Goal: Book appointment/travel/reservation

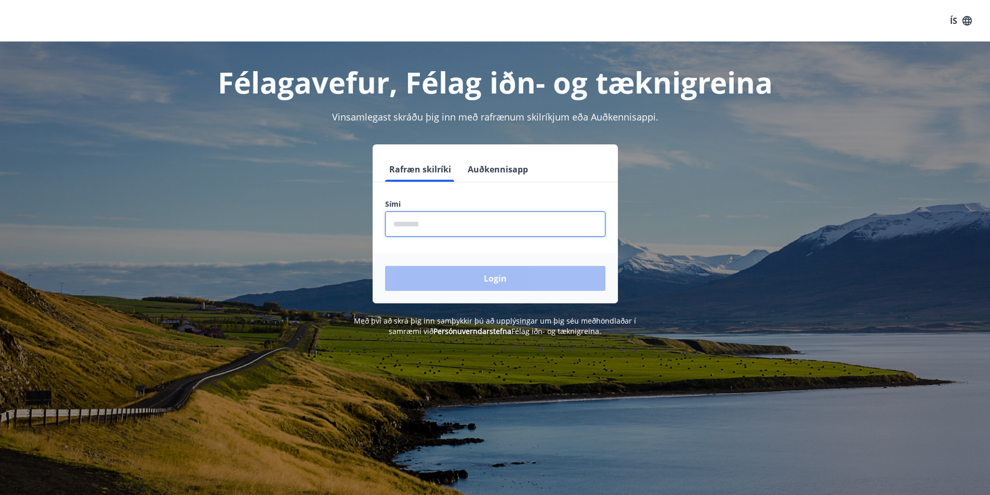
click at [453, 225] on input "phone" at bounding box center [495, 223] width 220 height 25
type input "********"
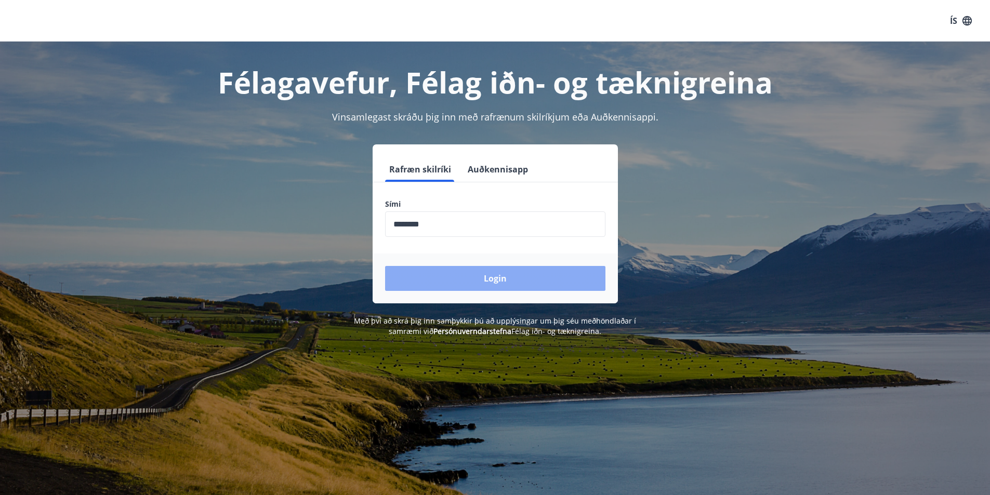
click at [459, 270] on button "Login" at bounding box center [495, 278] width 220 height 25
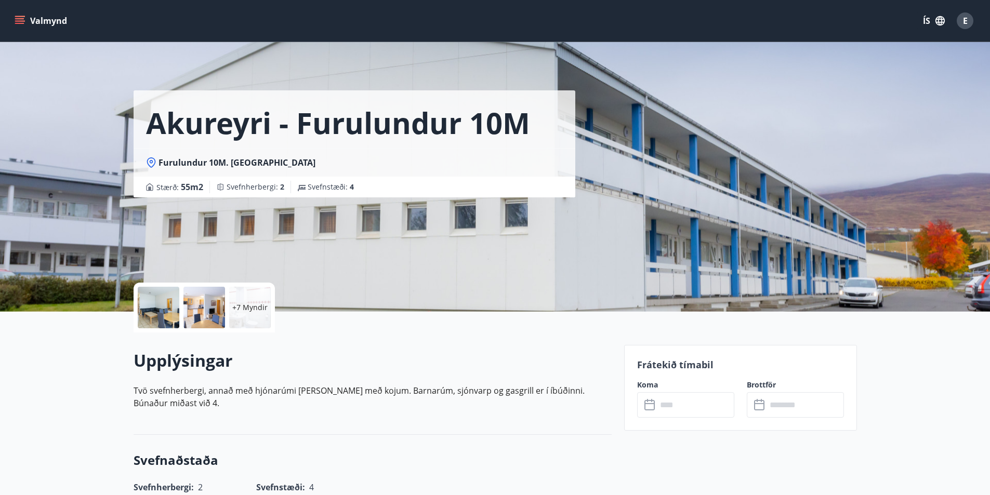
click at [692, 409] on input "text" at bounding box center [695, 404] width 77 height 25
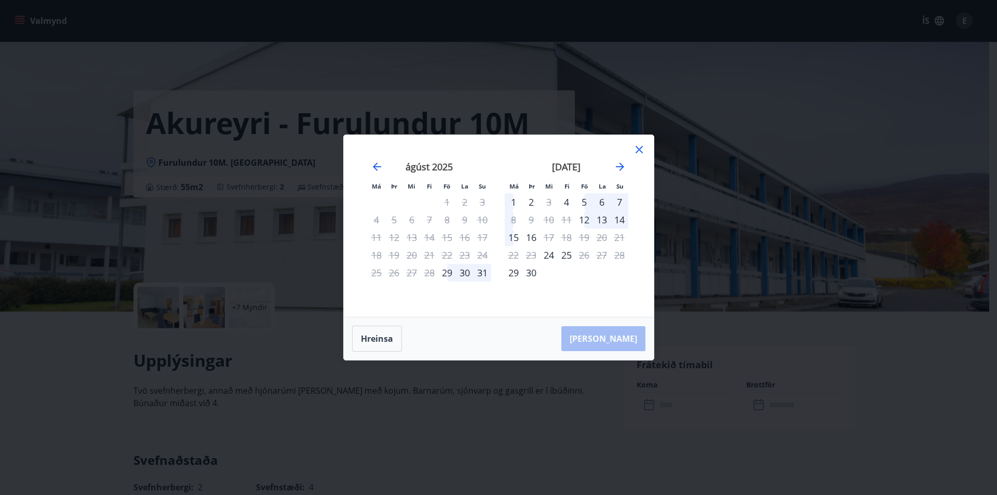
click at [632, 150] on div "september 2025 1 2 3 4 5 6 7 8 9 10 11 12 13 14 15 16 17 18 19 20 21 22 23 24 2…" at bounding box center [566, 233] width 137 height 170
click at [637, 149] on icon at bounding box center [639, 149] width 12 height 12
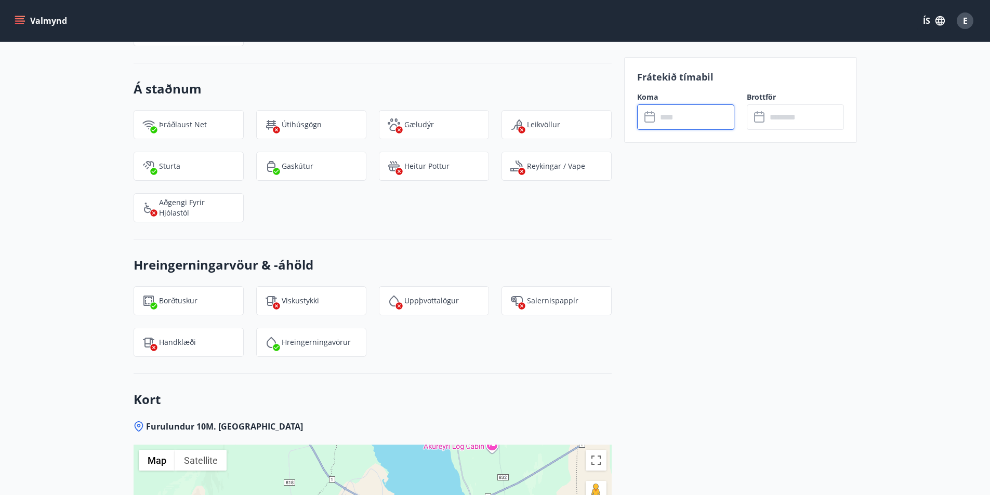
scroll to position [779, 0]
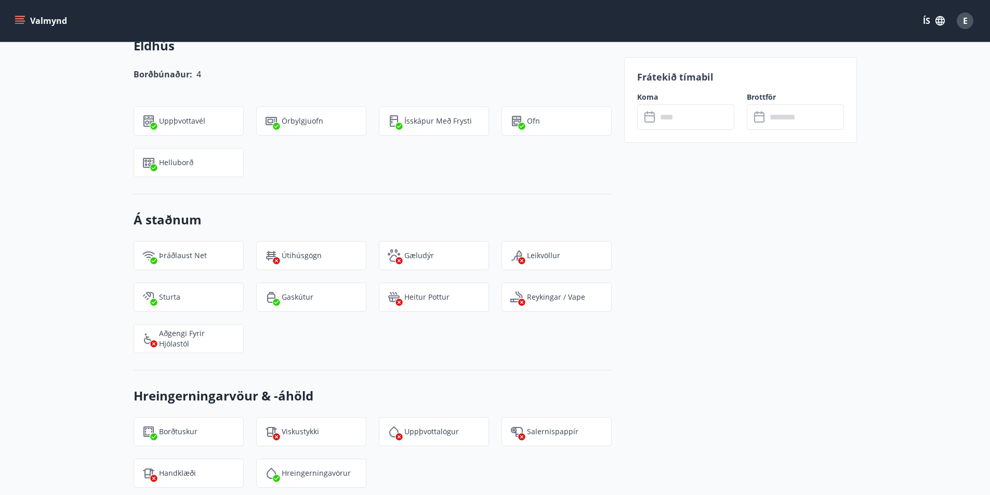
click at [53, 20] on button "Valmynd" at bounding box center [41, 20] width 59 height 19
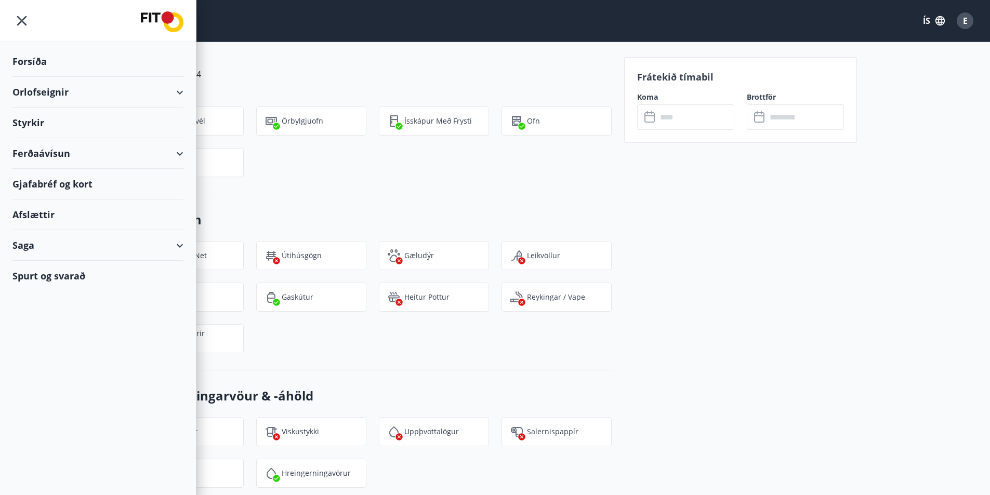
click at [50, 99] on div "Orlofseignir" at bounding box center [97, 92] width 171 height 31
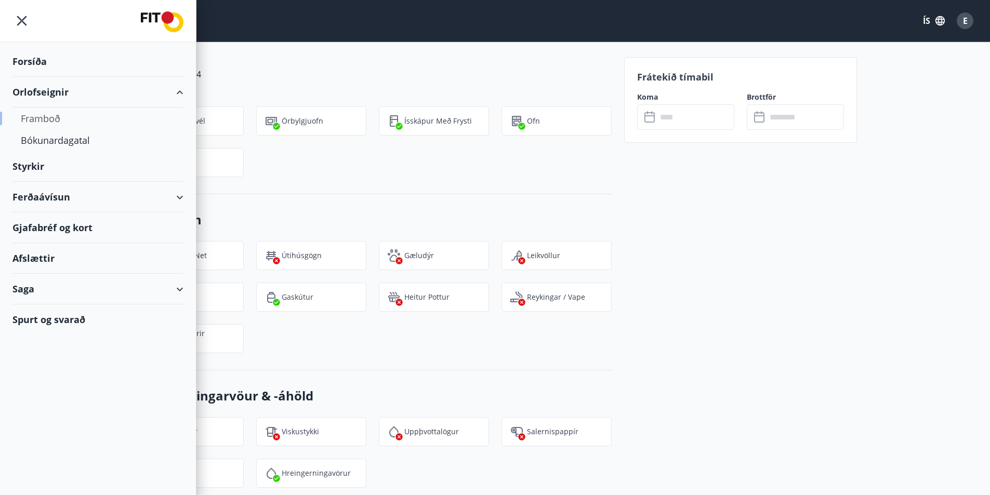
click at [51, 120] on div "Framboð" at bounding box center [98, 119] width 154 height 22
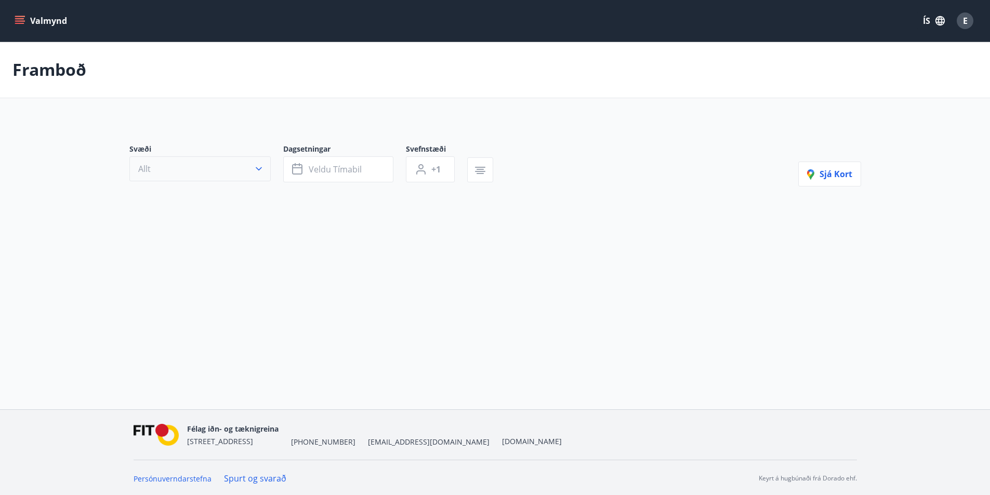
click at [252, 178] on button "Allt" at bounding box center [199, 168] width 141 height 25
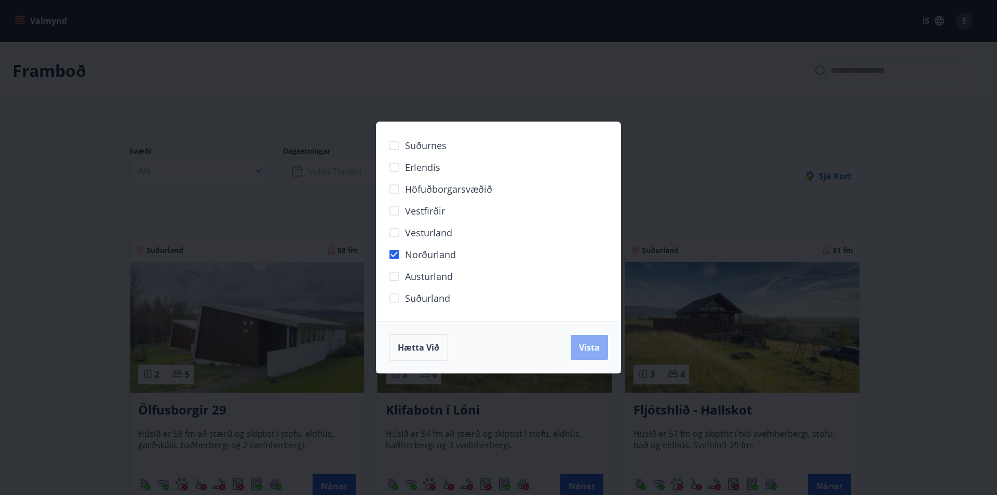
click at [594, 348] on span "Vista" at bounding box center [589, 347] width 21 height 11
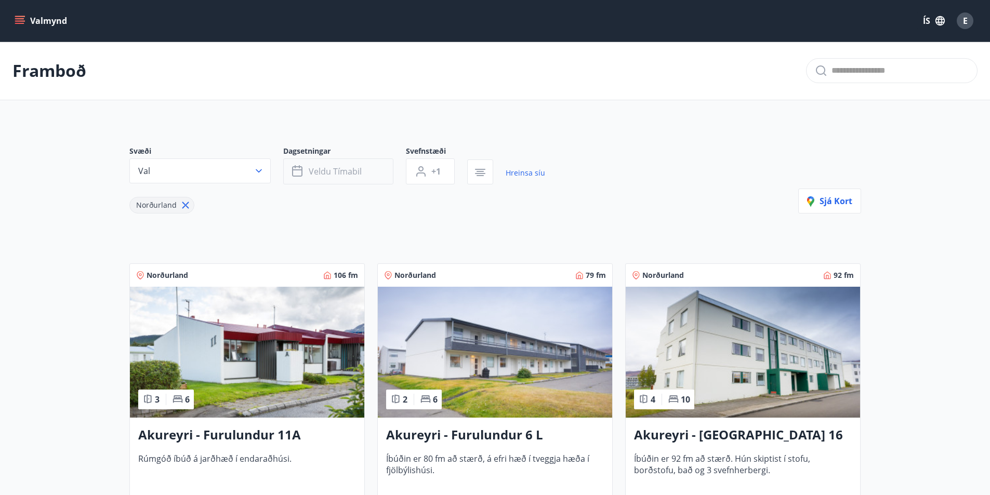
click at [345, 172] on span "Veldu tímabil" at bounding box center [335, 171] width 53 height 11
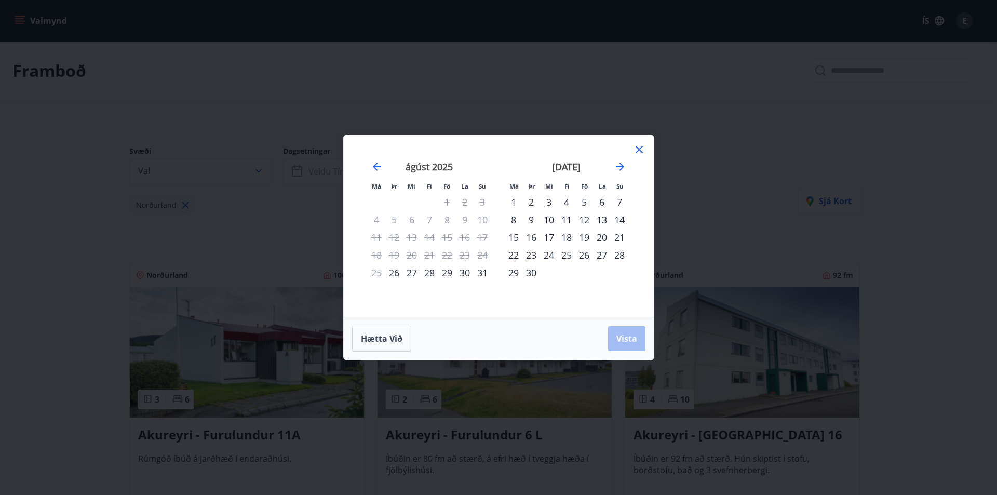
click at [586, 238] on div "19" at bounding box center [585, 238] width 18 height 18
click at [624, 239] on div "21" at bounding box center [620, 238] width 18 height 18
click at [629, 338] on span "Vista" at bounding box center [627, 338] width 21 height 11
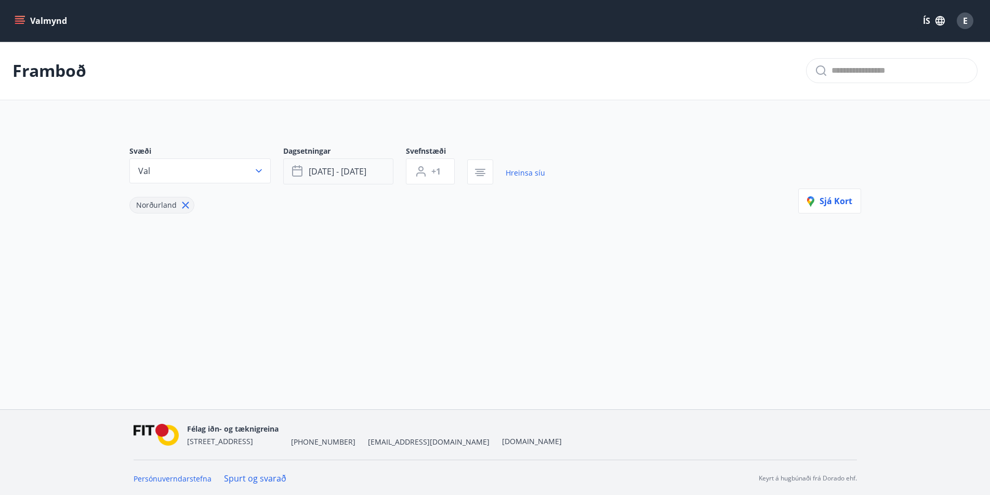
click at [355, 173] on span "sep 19 - sep 21" at bounding box center [338, 171] width 58 height 11
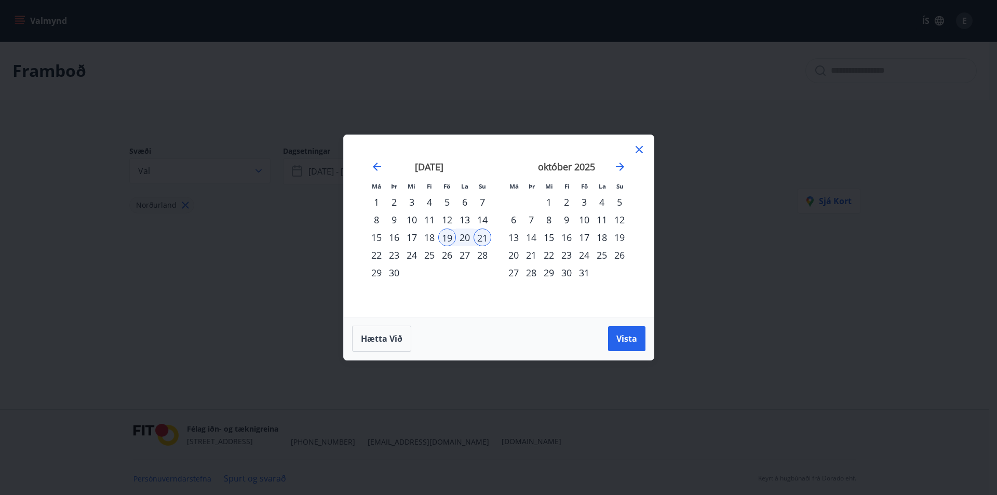
click at [450, 240] on div "19" at bounding box center [447, 238] width 18 height 18
click at [475, 239] on div "21" at bounding box center [483, 238] width 18 height 18
click at [629, 153] on div "október 2025 1 2 3 4 5 6 7 8 9 10 11 12 13 14 15 16 17 18 19 20 21 22 23 24 25 …" at bounding box center [566, 233] width 137 height 170
click at [639, 151] on icon at bounding box center [639, 149] width 12 height 12
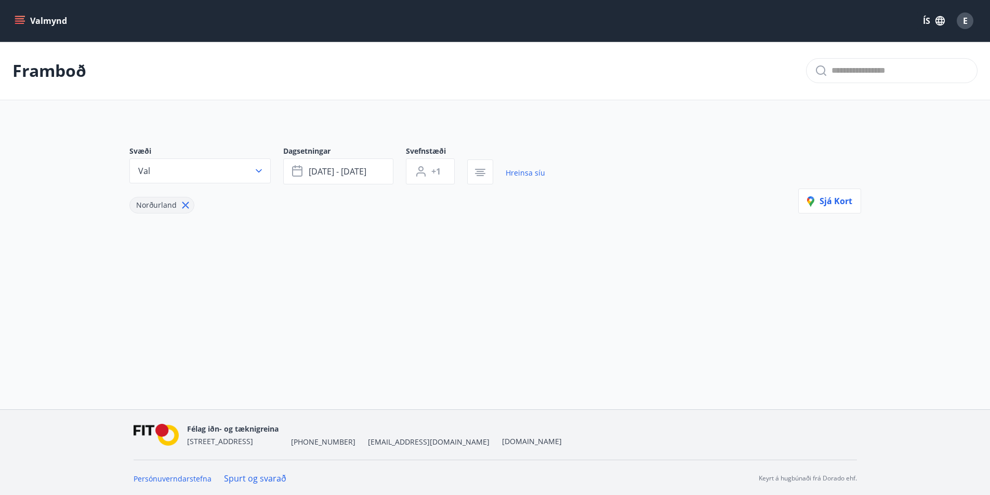
click at [186, 201] on icon at bounding box center [185, 204] width 11 height 11
click at [186, 201] on div "Svæði Allt Dagsetningar sep 19 - sep 21 Svefnstæði +1 Hreinsa síu Sjá kort" at bounding box center [495, 184] width 748 height 126
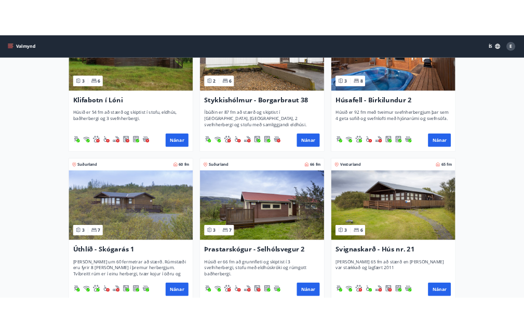
scroll to position [431, 0]
